Goal: Navigation & Orientation: Understand site structure

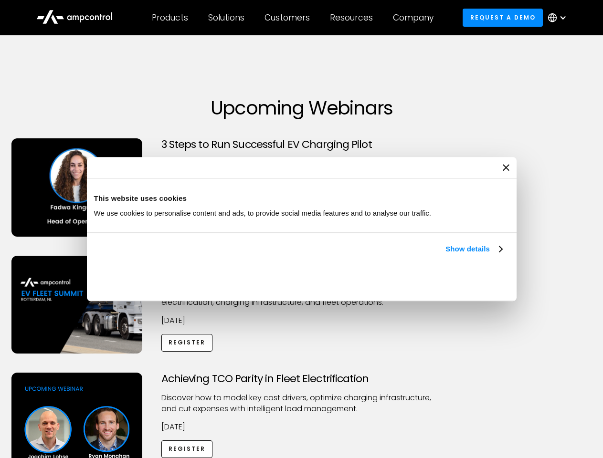
click at [445, 255] on link "Show details" at bounding box center [473, 248] width 56 height 11
click at [0, 0] on div "Necessary cookies help make a website usable by enabling basic functions like p…" at bounding box center [0, 0] width 0 height 0
click at [293, 18] on div "Customers" at bounding box center [286, 17] width 45 height 10
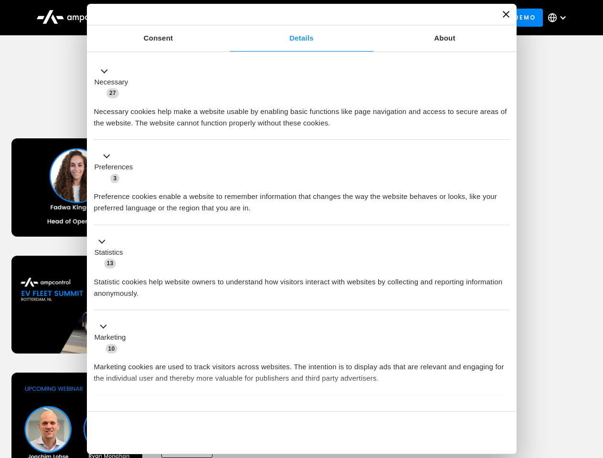
click at [169, 18] on div "Products" at bounding box center [170, 17] width 36 height 10
click at [227, 18] on div "Solutions" at bounding box center [226, 17] width 36 height 10
click at [289, 18] on div "Customers" at bounding box center [286, 17] width 45 height 10
click at [353, 18] on div "Resources" at bounding box center [351, 17] width 43 height 10
click at [416, 18] on div "Company" at bounding box center [413, 17] width 41 height 10
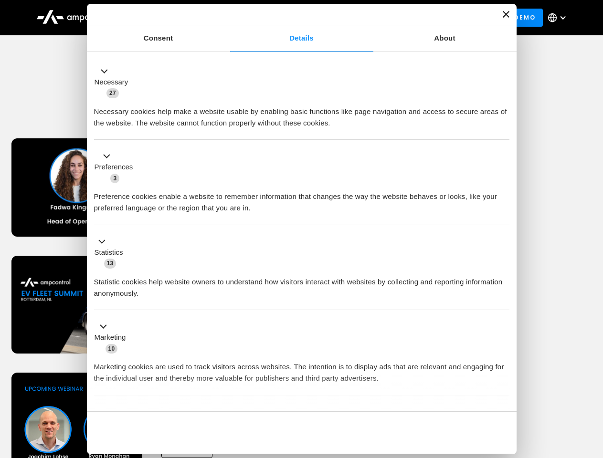
click at [559, 18] on div at bounding box center [563, 18] width 8 height 8
